Goal: Task Accomplishment & Management: Use online tool/utility

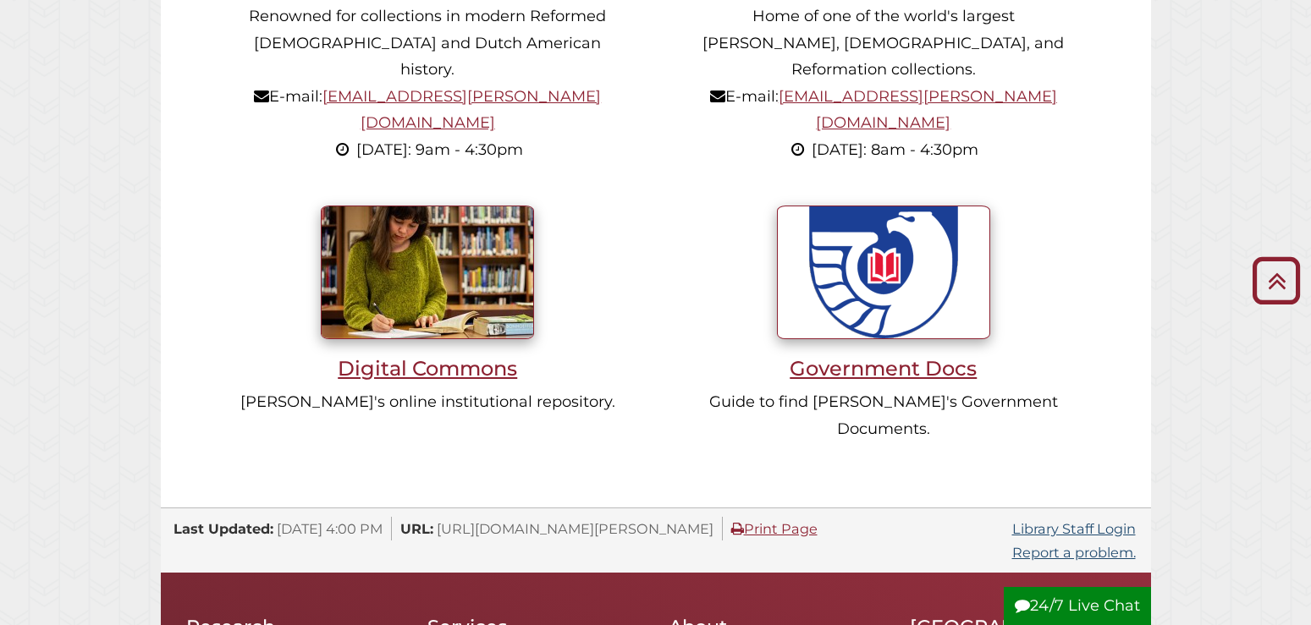
scroll to position [1812, 0]
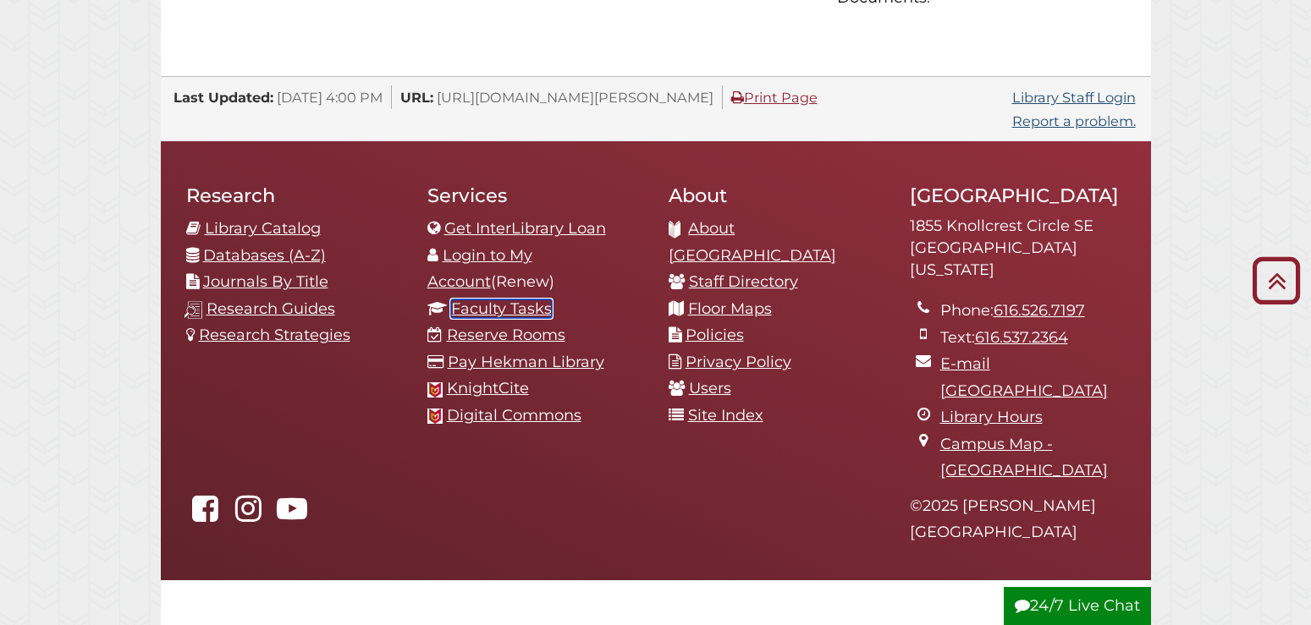
click at [506, 300] on link "Faculty Tasks" at bounding box center [501, 309] width 101 height 19
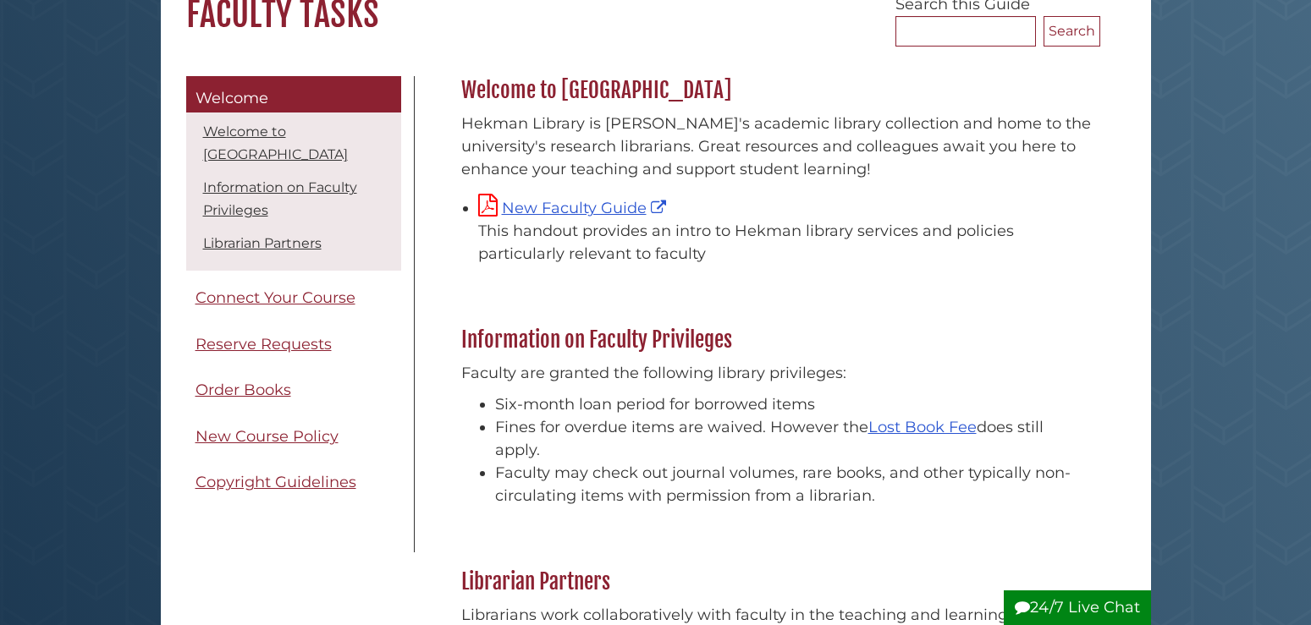
scroll to position [259, 0]
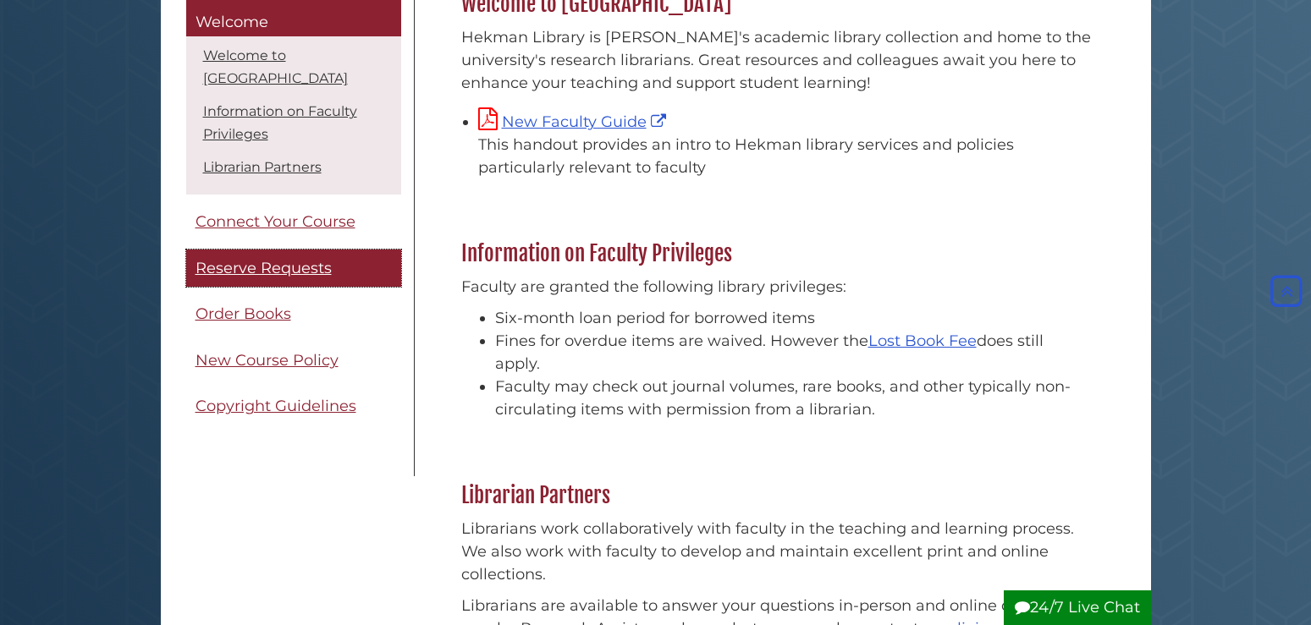
click at [325, 266] on span "Reserve Requests" at bounding box center [263, 268] width 136 height 19
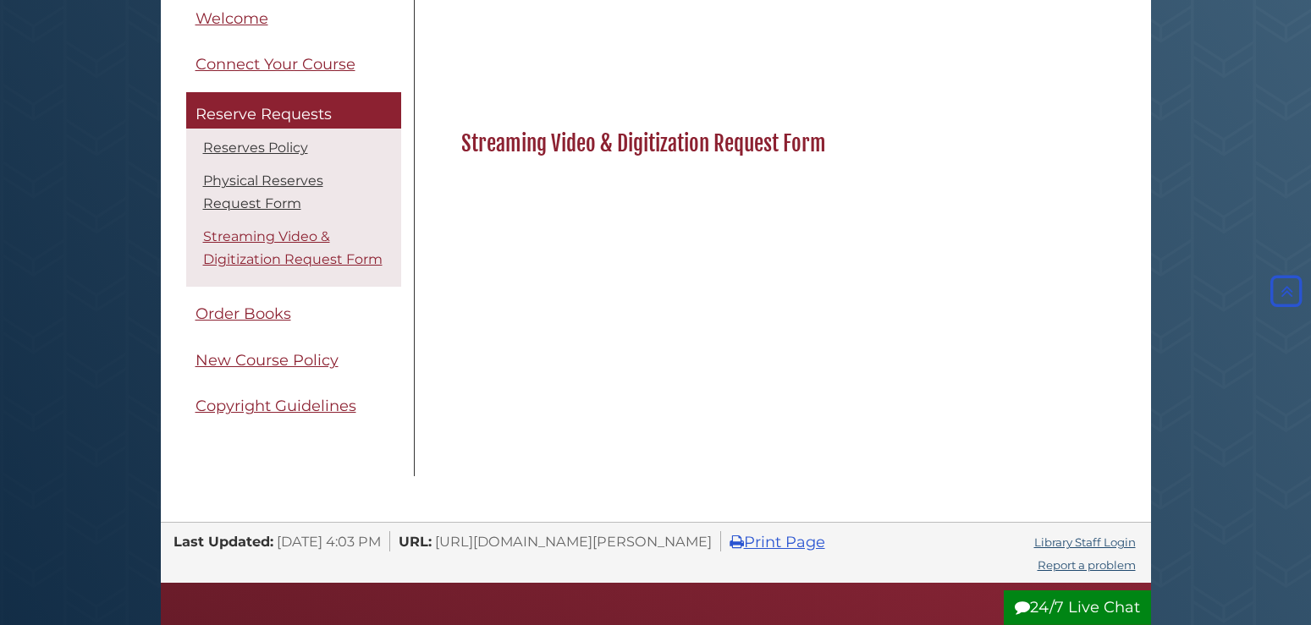
scroll to position [777, 0]
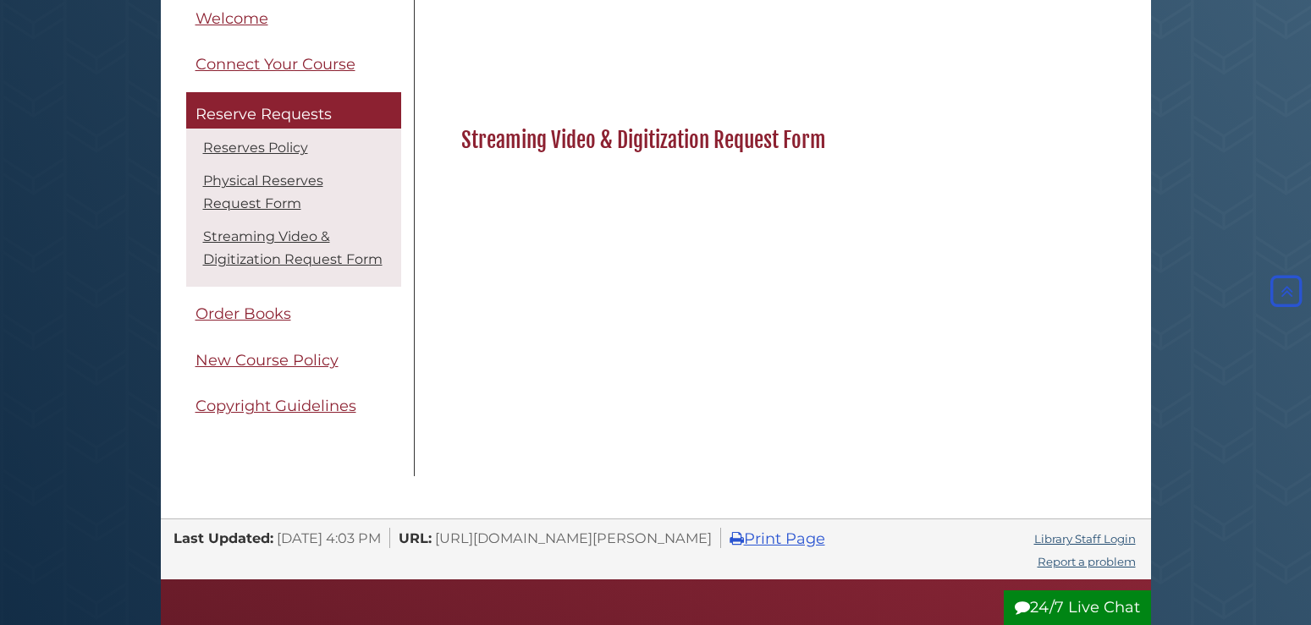
click at [107, 117] on body "Skip to Main Content Hekman Library Calvin University | Calvin Theological Semi…" at bounding box center [655, 207] width 1311 height 1968
